Goal: Navigation & Orientation: Understand site structure

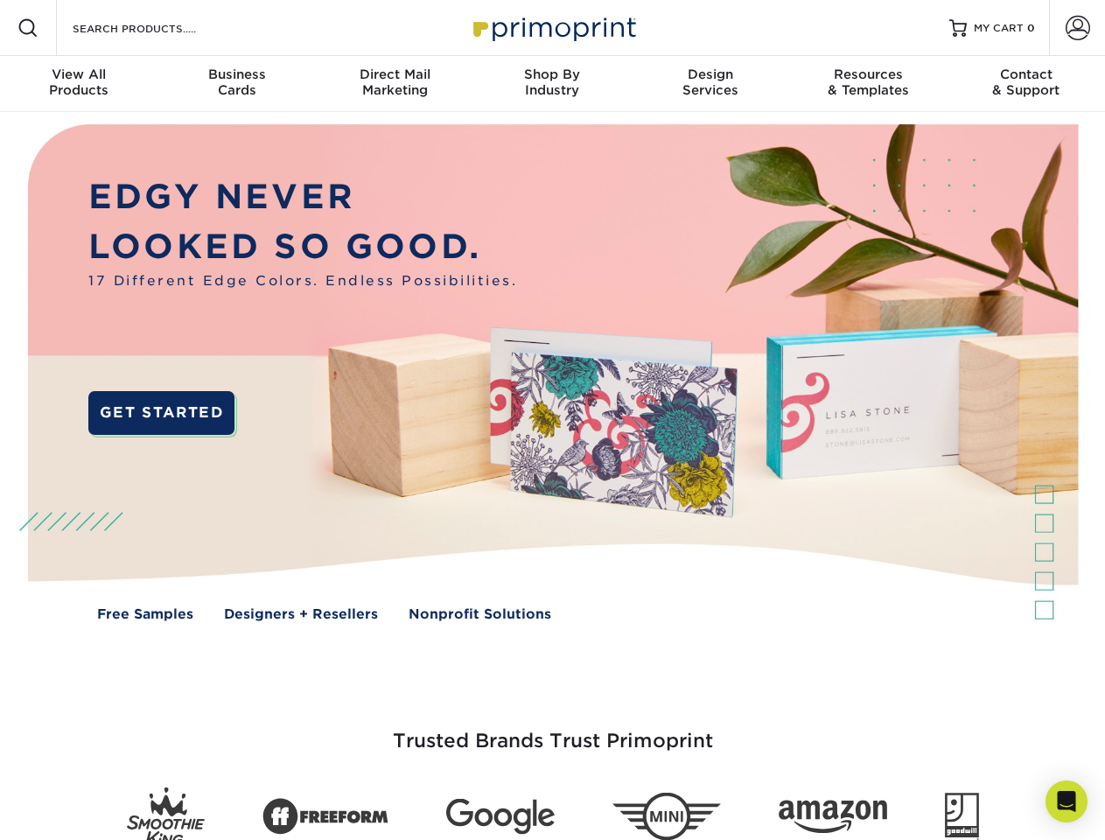
click at [552, 420] on img at bounding box center [552, 385] width 1094 height 547
click at [28, 28] on span at bounding box center [28, 28] width 21 height 21
click at [1077, 28] on span at bounding box center [1078, 28] width 25 height 25
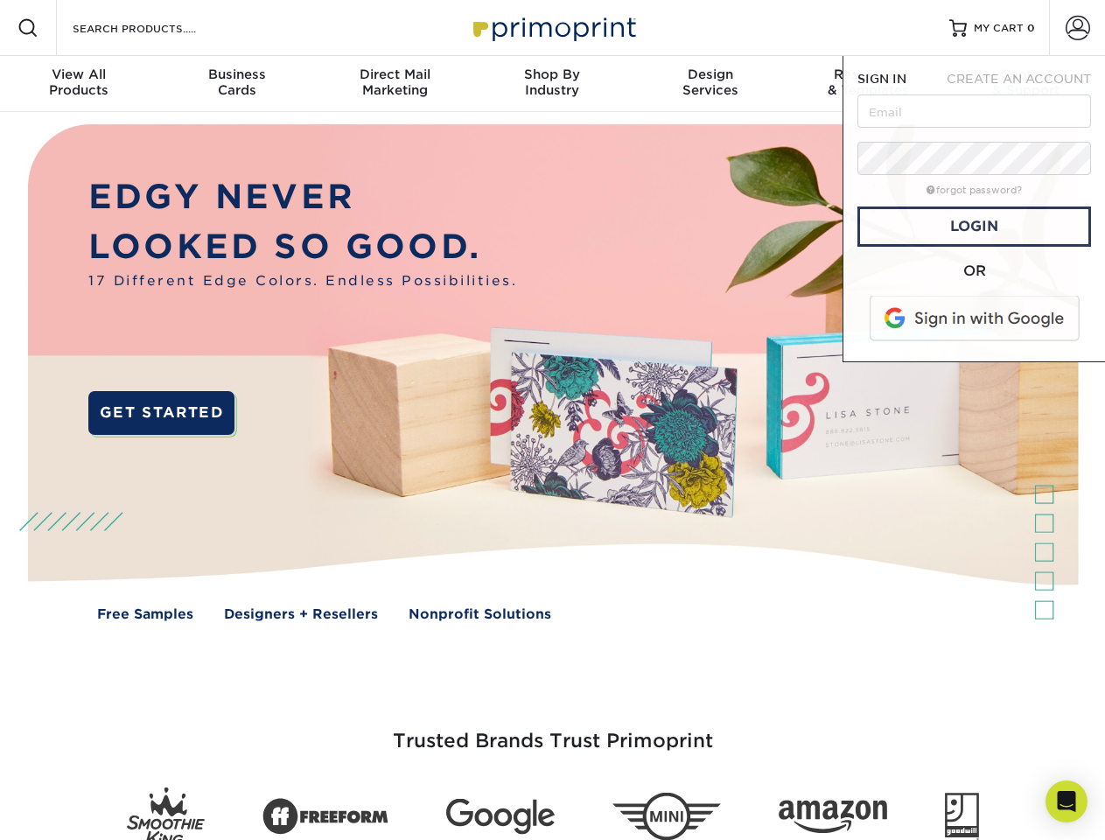
click at [79, 84] on div "View All Products" at bounding box center [79, 83] width 158 height 32
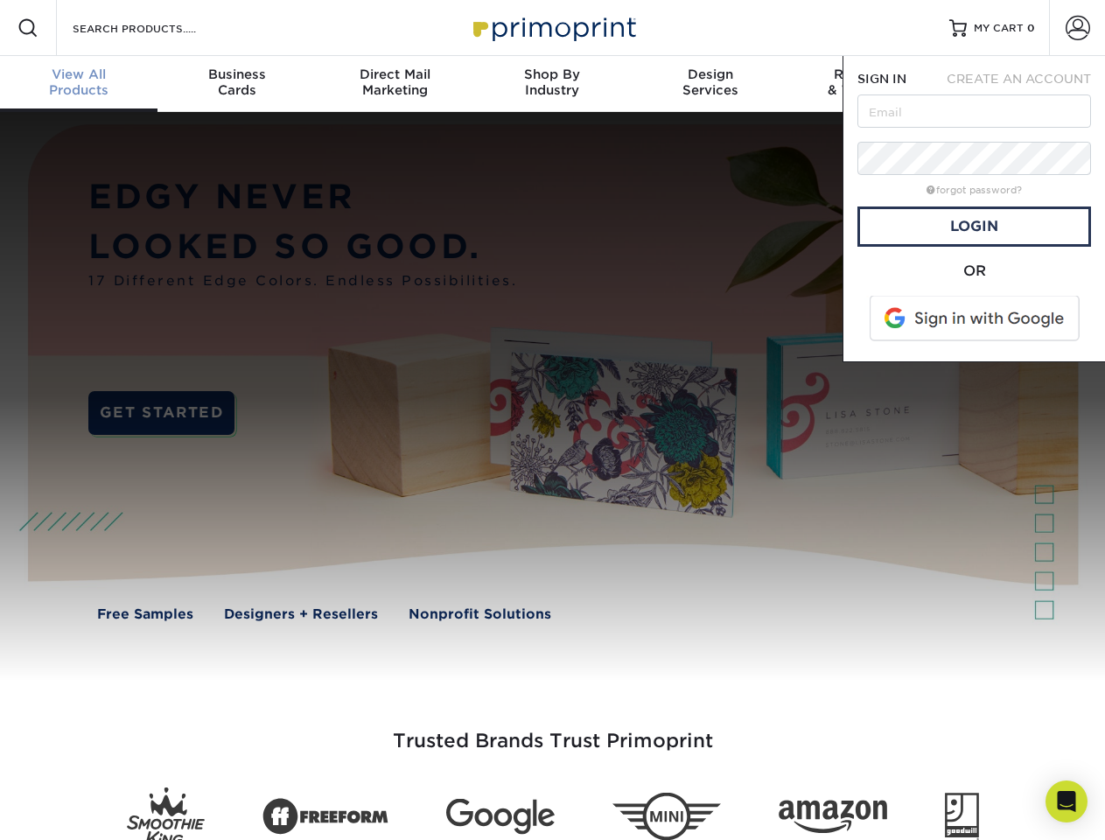
click at [236, 84] on div "Business Cards" at bounding box center [237, 83] width 158 height 32
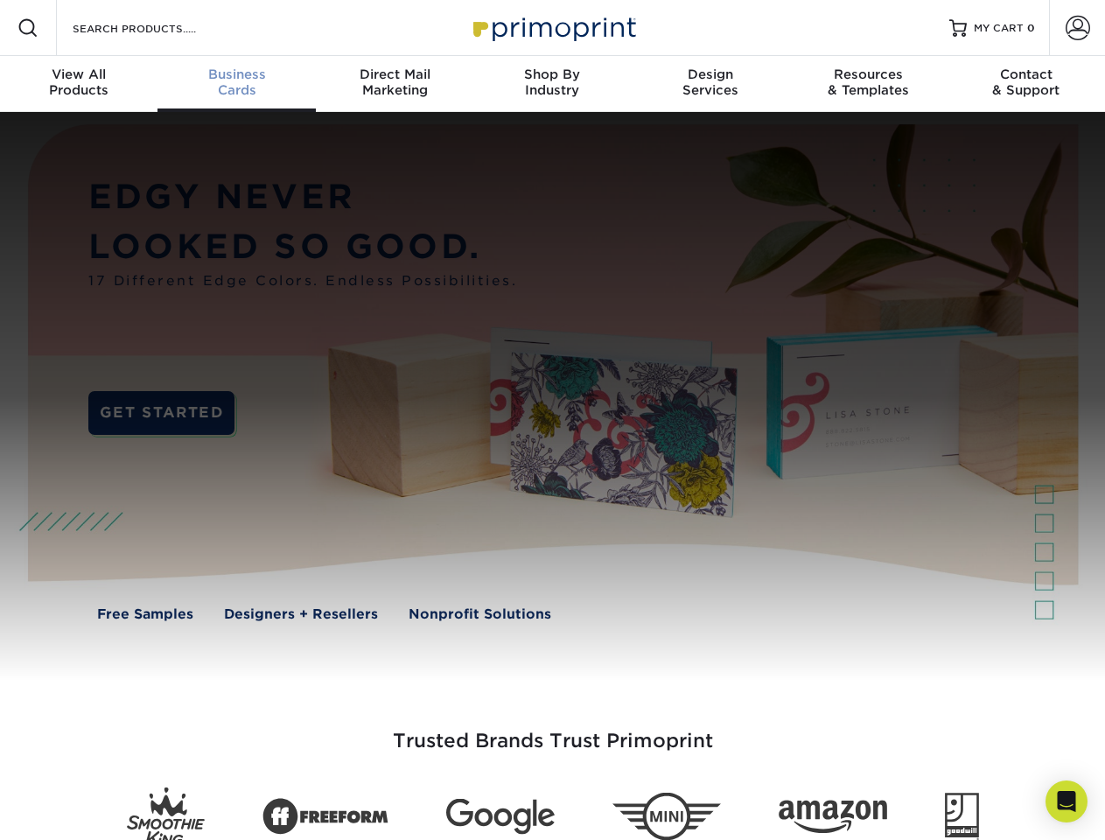
click at [395, 84] on div "Direct Mail Marketing" at bounding box center [395, 83] width 158 height 32
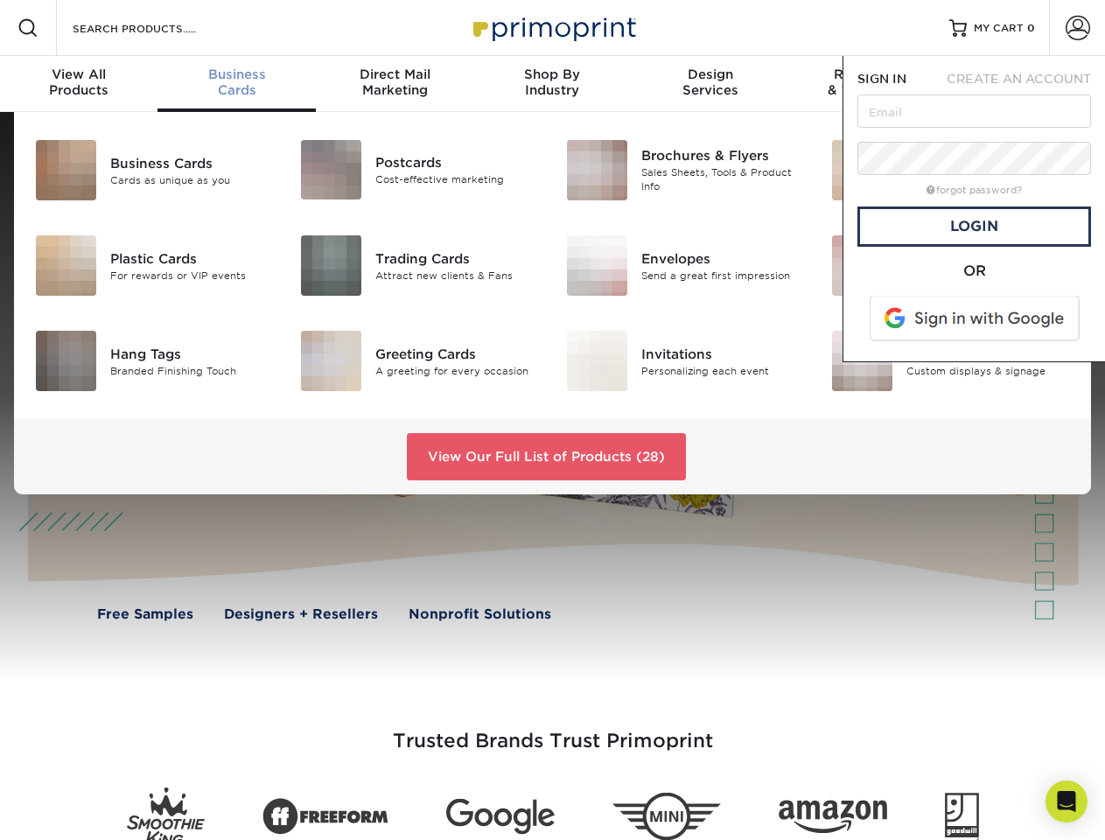
click at [552, 84] on div "Shop By Industry" at bounding box center [553, 83] width 158 height 32
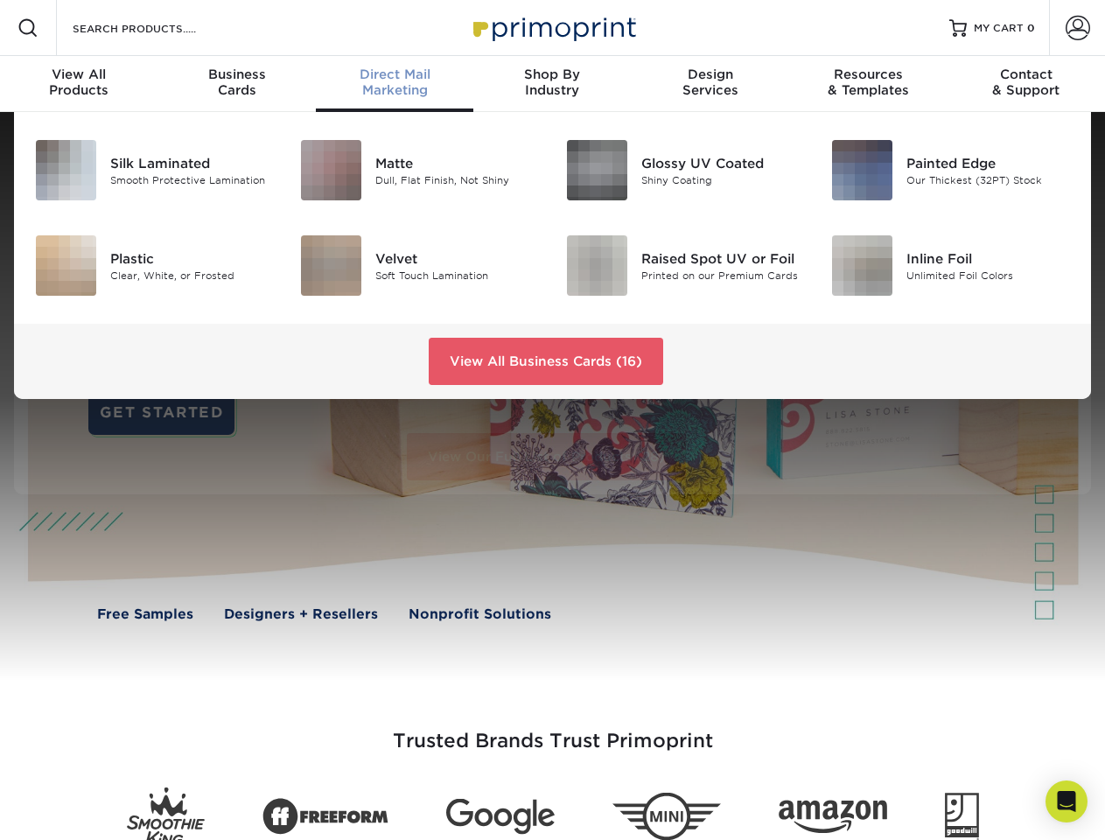
click at [711, 84] on div "Design Services" at bounding box center [711, 83] width 158 height 32
click at [868, 84] on span "SIGN IN" at bounding box center [882, 79] width 49 height 14
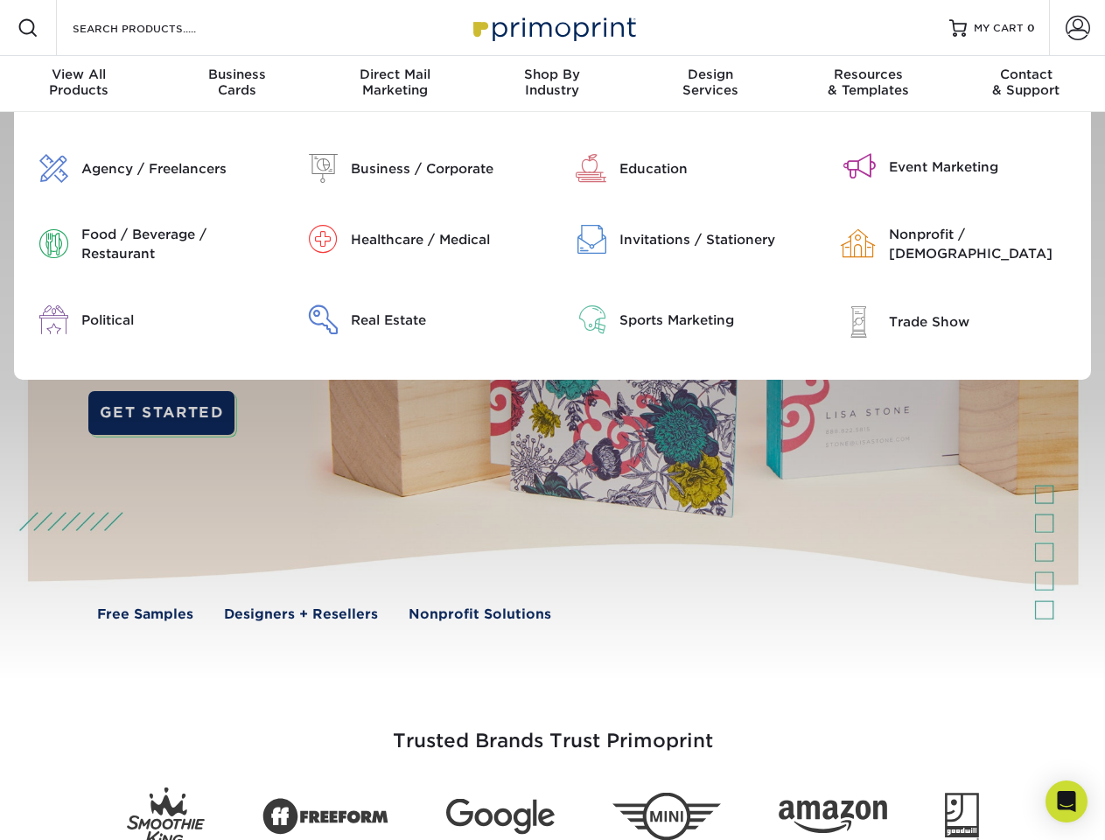
click at [1027, 84] on div "Contact & Support" at bounding box center [1027, 83] width 158 height 32
